Goal: Information Seeking & Learning: Learn about a topic

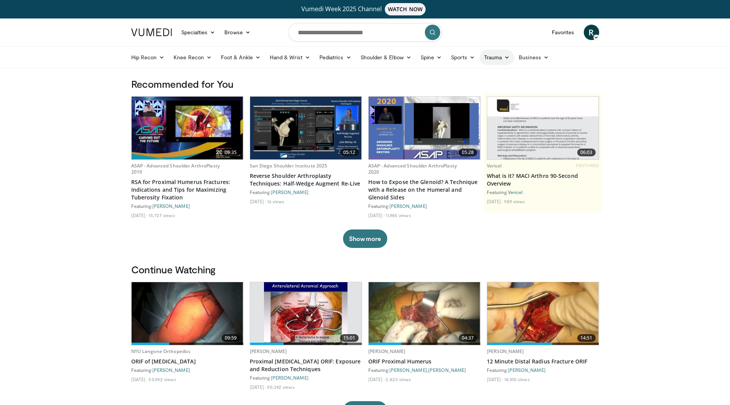
click at [504, 57] on icon at bounding box center [506, 57] width 5 height 5
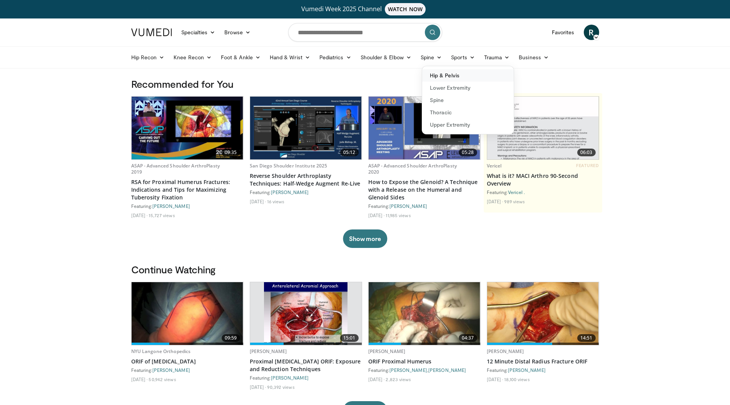
click at [441, 72] on link "Hip & Pelvis" at bounding box center [468, 75] width 92 height 12
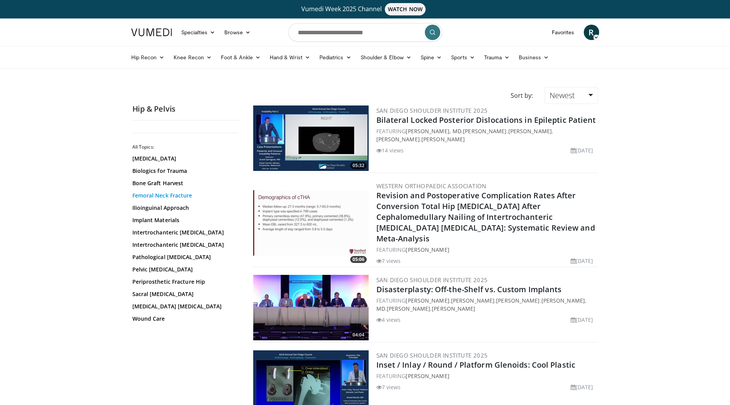
click at [181, 195] on link "Femoral Neck Fracture" at bounding box center [184, 196] width 104 height 8
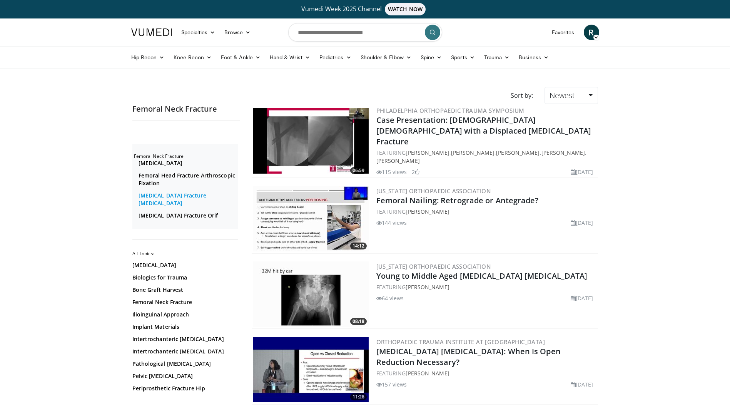
click at [154, 192] on link "[MEDICAL_DATA] Fracture [MEDICAL_DATA]" at bounding box center [188, 199] width 98 height 15
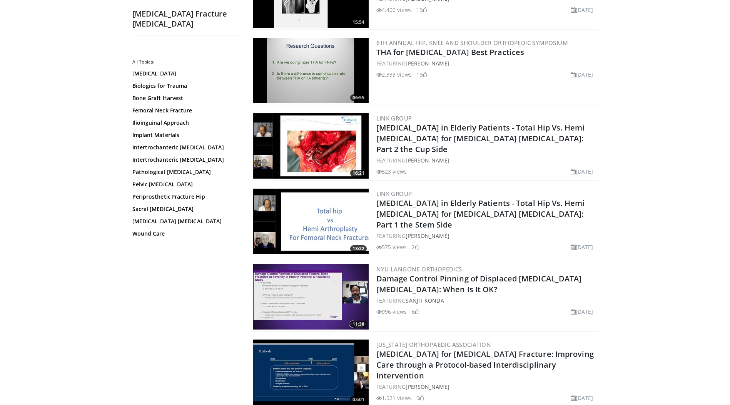
scroll to position [1655, 0]
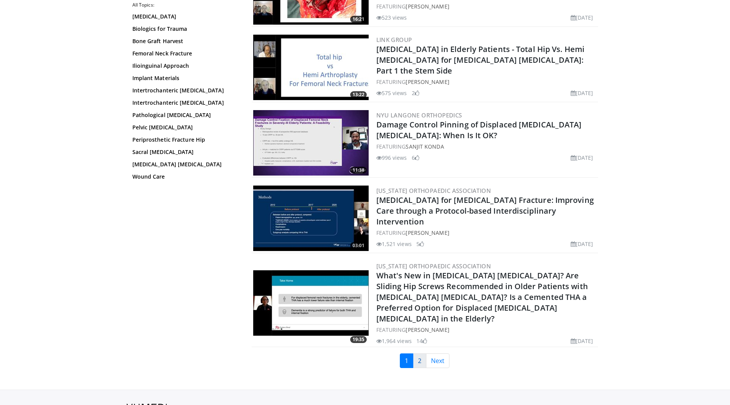
click at [417, 353] on link "2" at bounding box center [419, 360] width 13 height 15
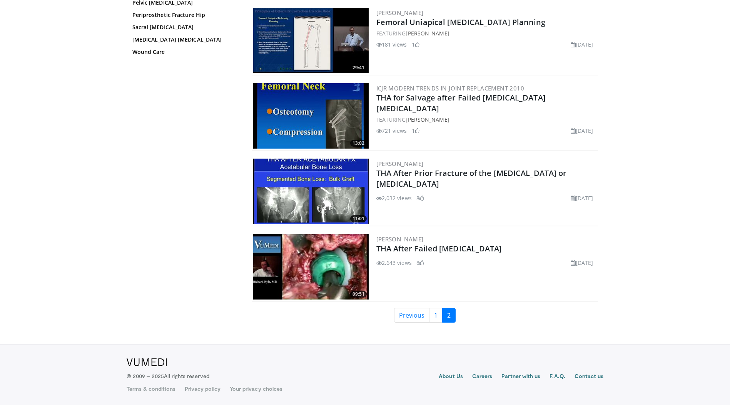
scroll to position [1451, 0]
